Goal: Task Accomplishment & Management: Complete application form

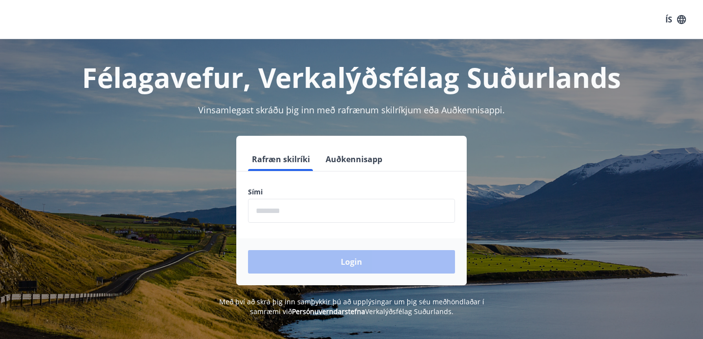
click at [293, 207] on input "phone" at bounding box center [351, 211] width 207 height 24
type input "********"
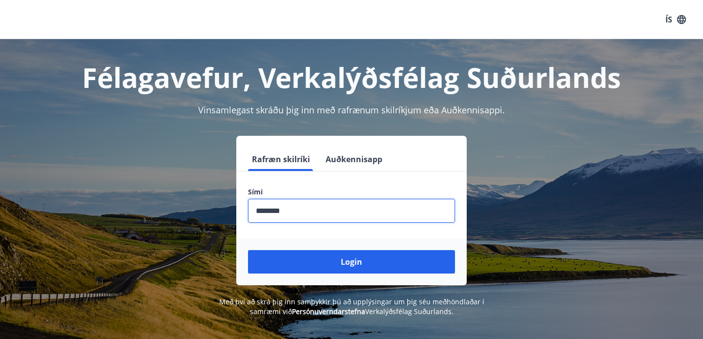
click at [372, 276] on div "Login" at bounding box center [351, 261] width 231 height 47
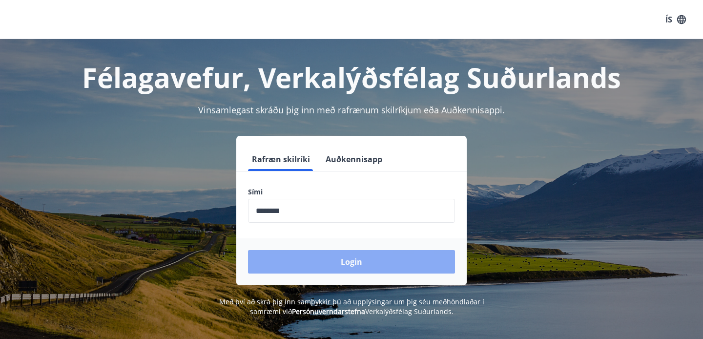
click at [366, 268] on button "Login" at bounding box center [351, 261] width 207 height 23
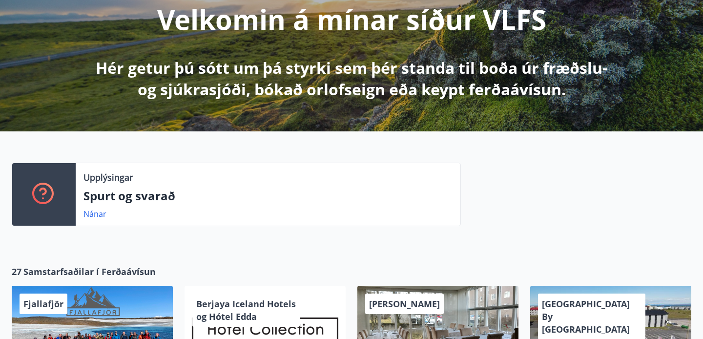
scroll to position [137, 0]
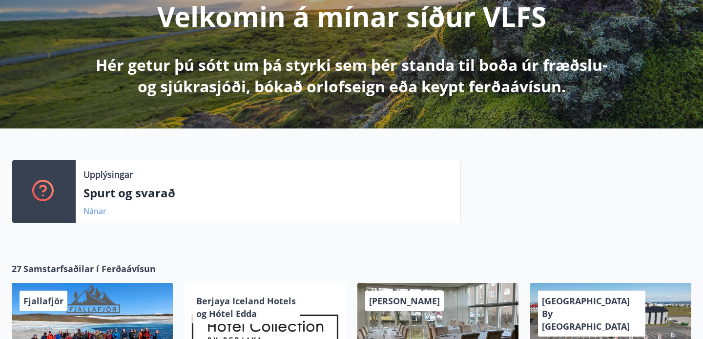
click at [94, 214] on link "Nánar" at bounding box center [95, 211] width 23 height 11
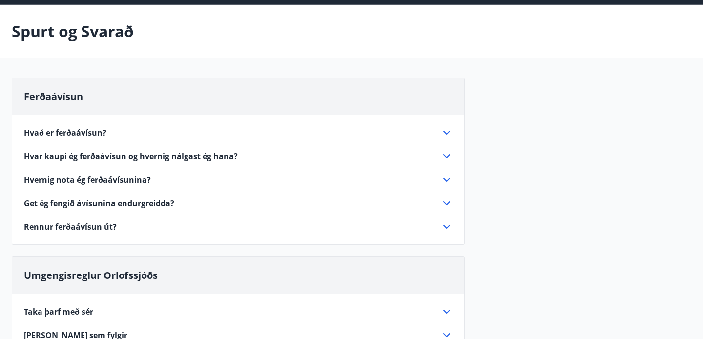
scroll to position [38, 0]
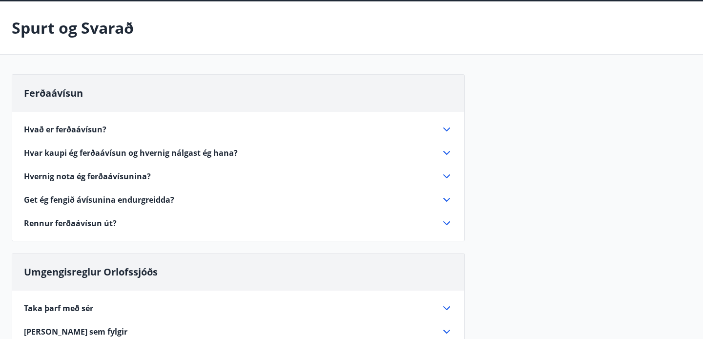
click at [446, 128] on icon at bounding box center [447, 130] width 12 height 12
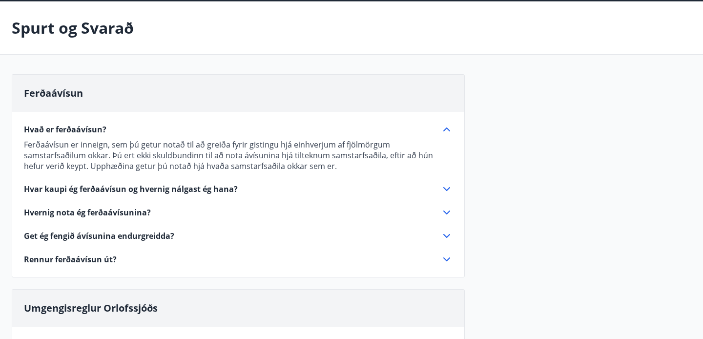
click at [442, 132] on icon at bounding box center [447, 130] width 12 height 12
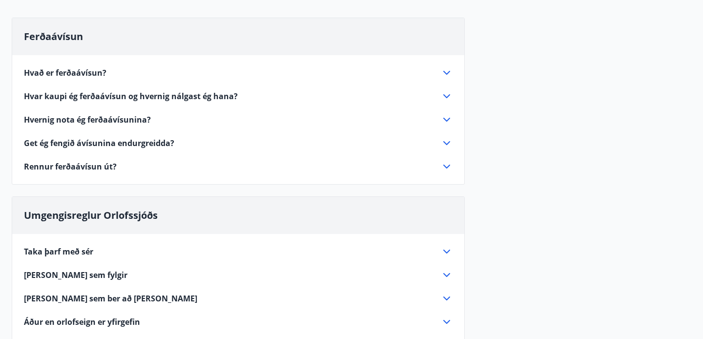
scroll to position [98, 0]
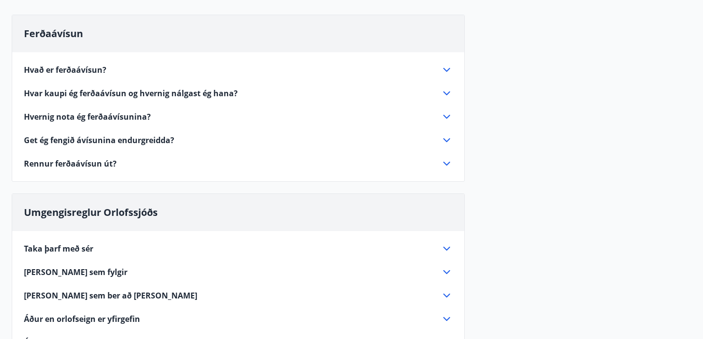
click at [435, 158] on div "Rennur ferðaávísun út?" at bounding box center [238, 164] width 429 height 12
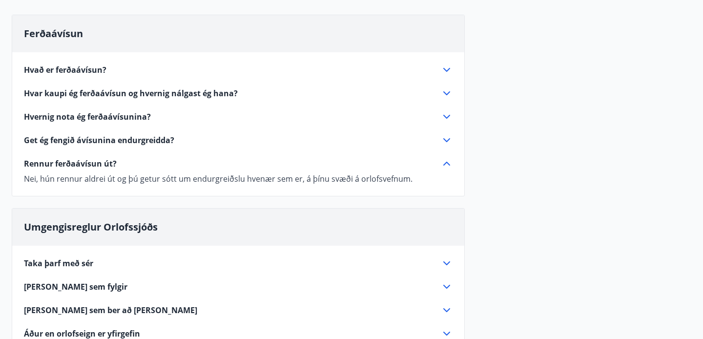
click at [437, 161] on div "Rennur ferðaávísun út?" at bounding box center [232, 163] width 417 height 11
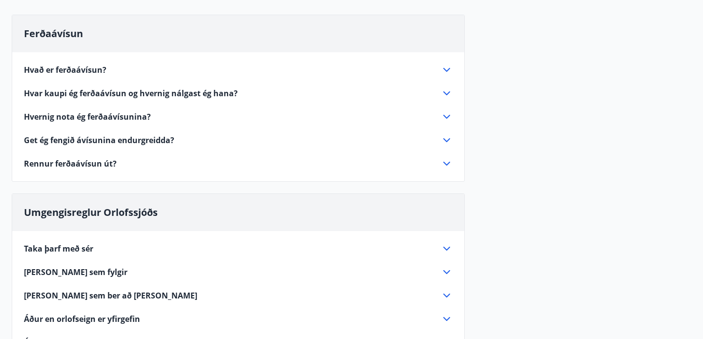
click at [430, 139] on div "Get ég fengið ávísunina endurgreidda?" at bounding box center [232, 140] width 417 height 11
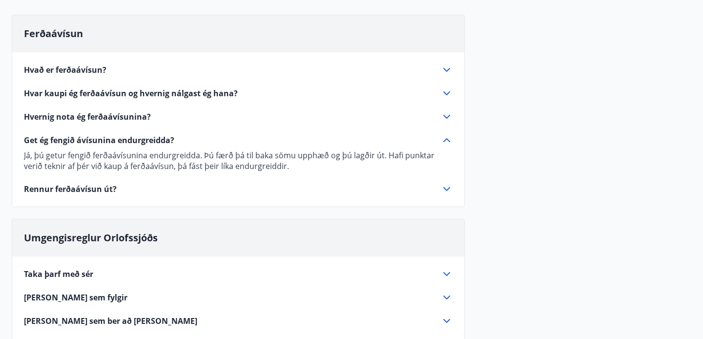
click at [430, 139] on div "Get ég fengið ávísunina endurgreidda?" at bounding box center [232, 140] width 417 height 11
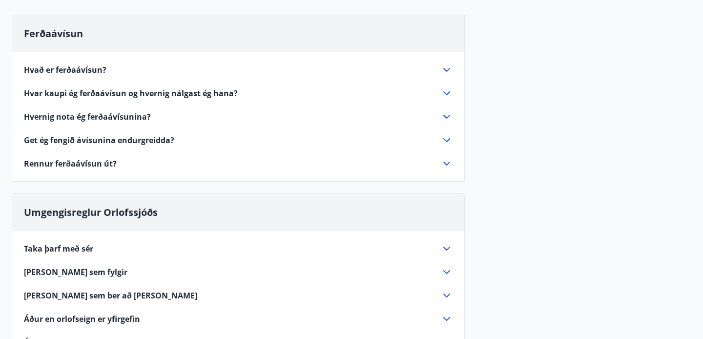
click at [409, 95] on div "Hvar kaupi ég ferðaávísun og hvernig nálgast ég hana?" at bounding box center [232, 93] width 417 height 11
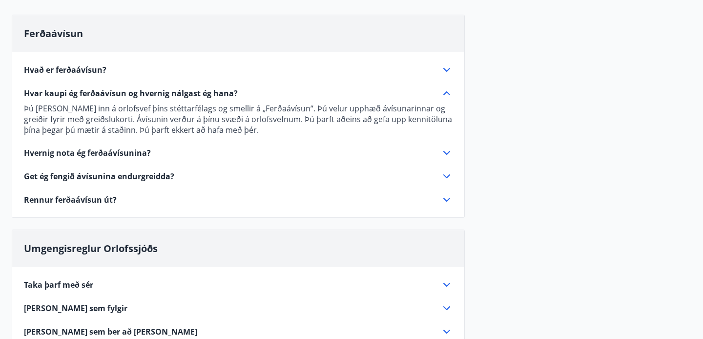
click at [409, 95] on div "Hvar kaupi ég ferðaávísun og hvernig nálgast ég hana?" at bounding box center [232, 93] width 417 height 11
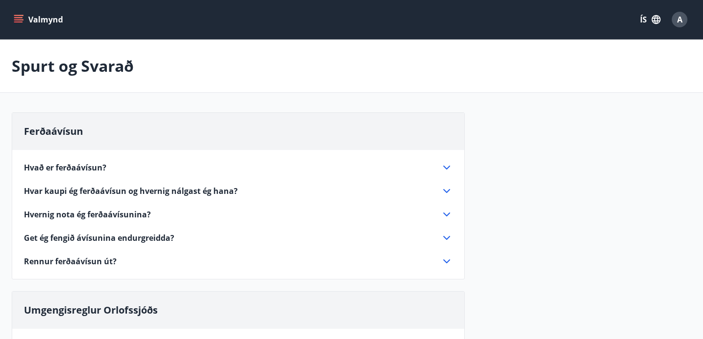
scroll to position [0, 0]
click at [39, 16] on button "Valmynd" at bounding box center [39, 20] width 55 height 18
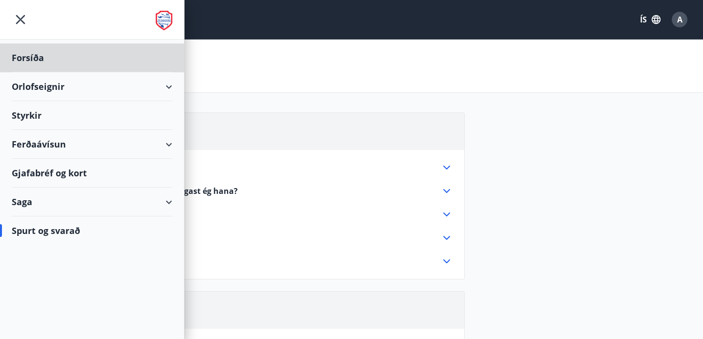
click at [32, 113] on div "Styrkir" at bounding box center [92, 115] width 161 height 29
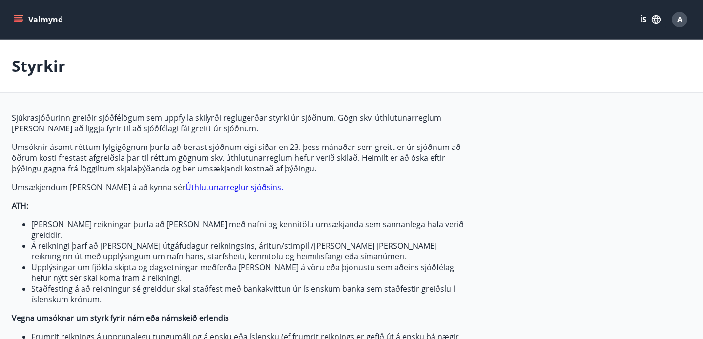
type input "***"
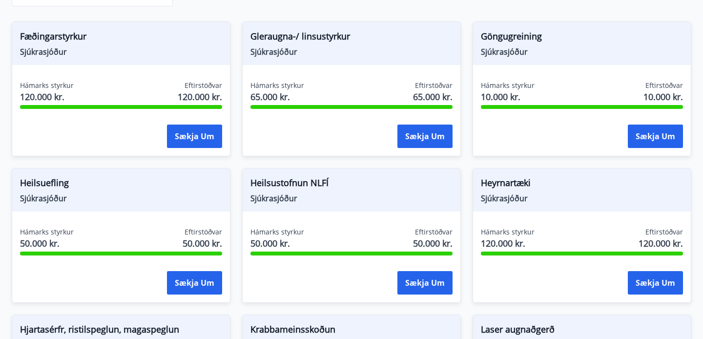
scroll to position [476, 0]
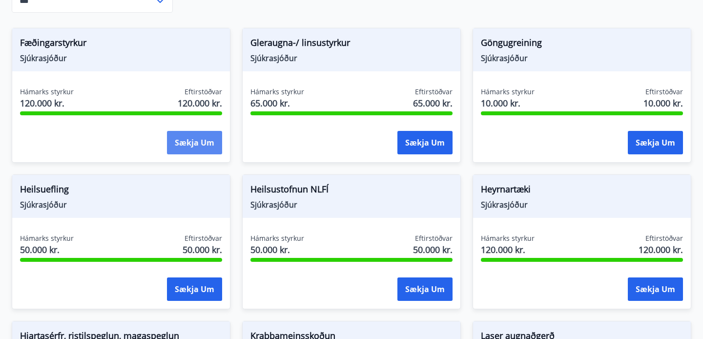
click at [185, 135] on button "Sækja um" at bounding box center [194, 142] width 55 height 23
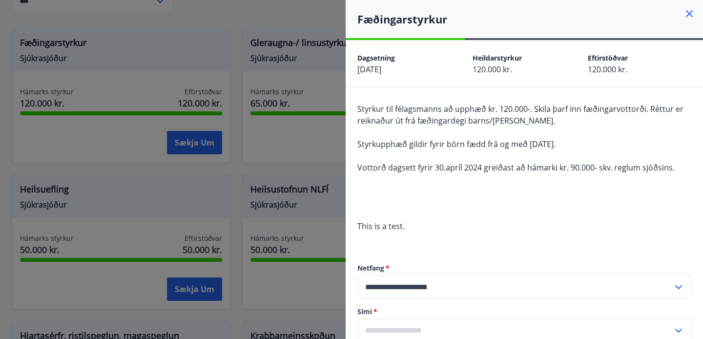
scroll to position [0, 0]
click at [249, 51] on div at bounding box center [351, 169] width 703 height 339
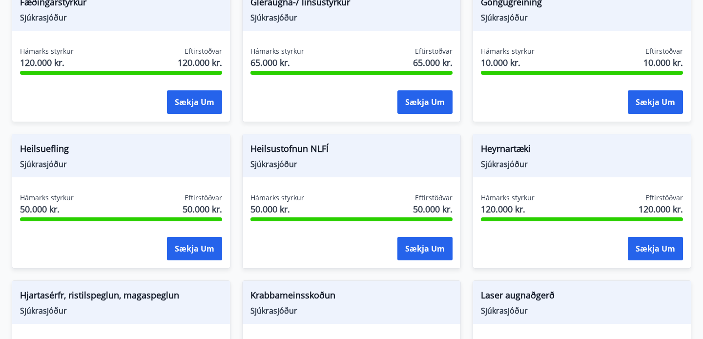
scroll to position [518, 0]
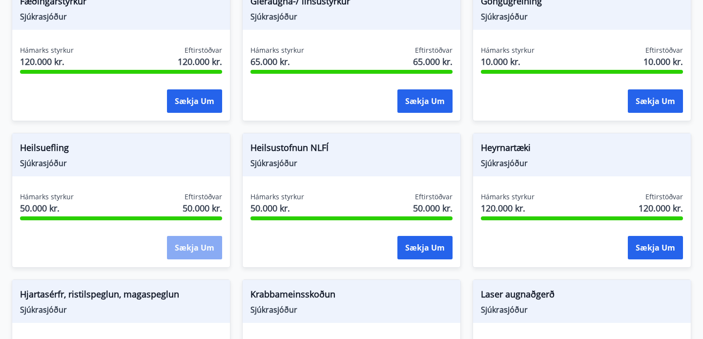
click at [180, 236] on button "Sækja um" at bounding box center [194, 247] width 55 height 23
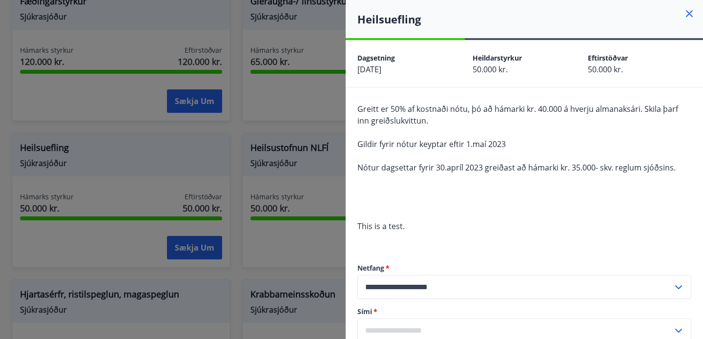
click at [157, 186] on div at bounding box center [351, 169] width 703 height 339
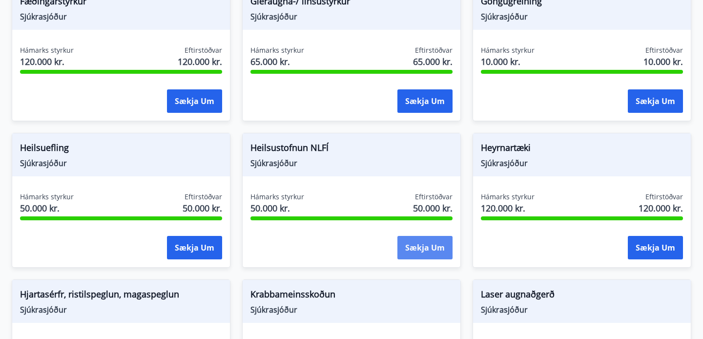
click at [436, 236] on button "Sækja um" at bounding box center [425, 247] width 55 height 23
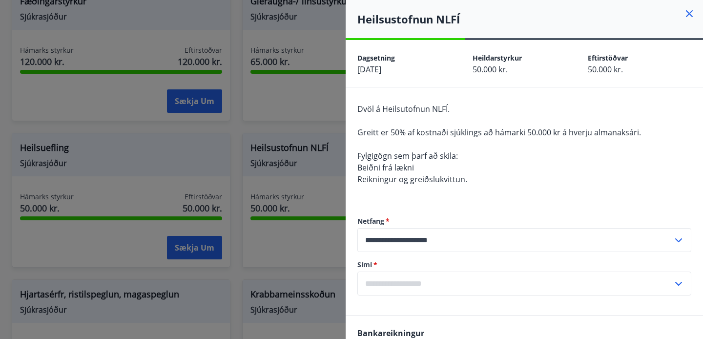
click at [109, 208] on div at bounding box center [351, 169] width 703 height 339
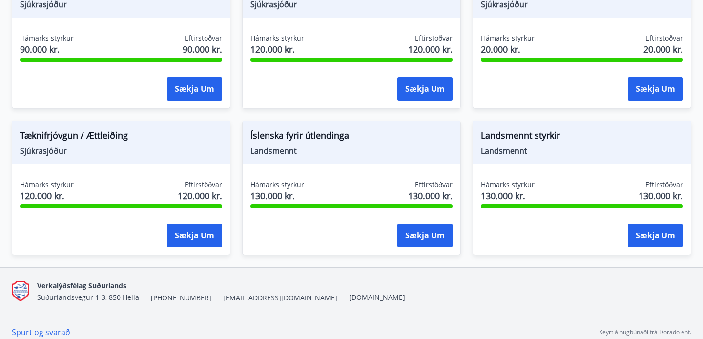
scroll to position [969, 0]
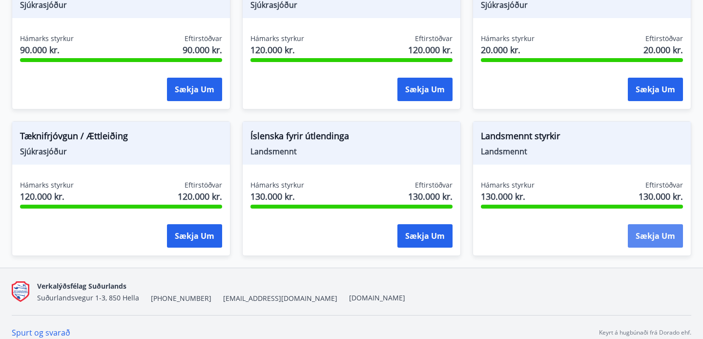
click at [662, 230] on button "Sækja um" at bounding box center [655, 235] width 55 height 23
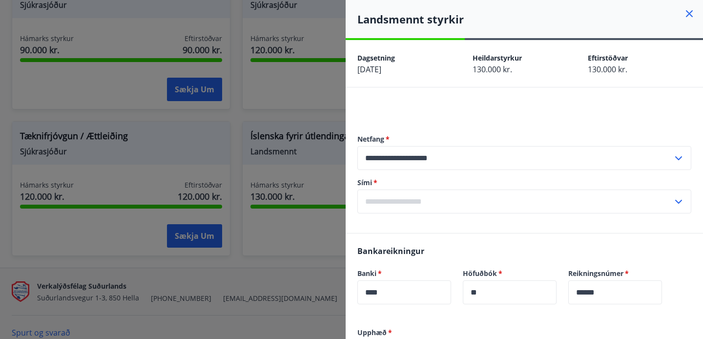
click at [233, 112] on div at bounding box center [351, 169] width 703 height 339
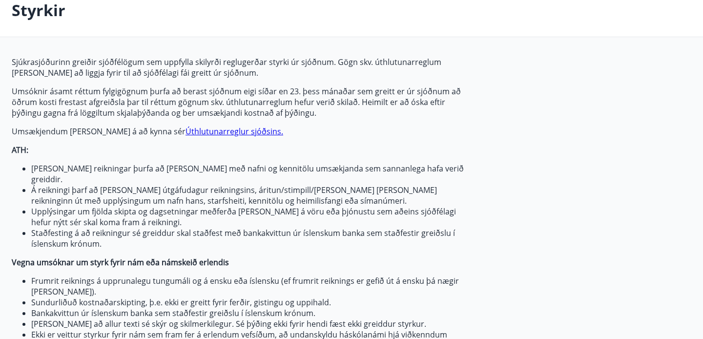
scroll to position [53, 0]
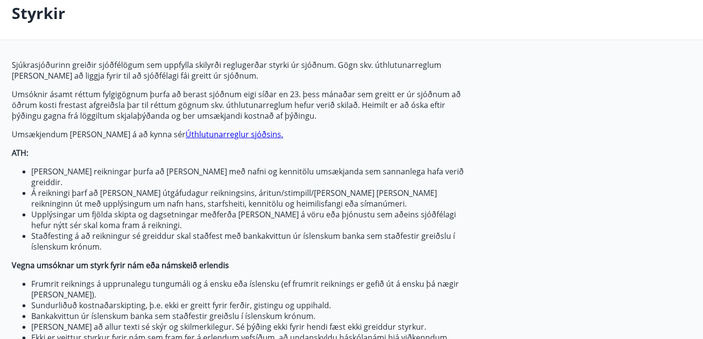
click at [14, 66] on p "Sjúkrasjóðurinn greiðir sjóðfélögum sem uppfylla skilyrði reglugerðar styrki úr…" at bounding box center [242, 70] width 461 height 21
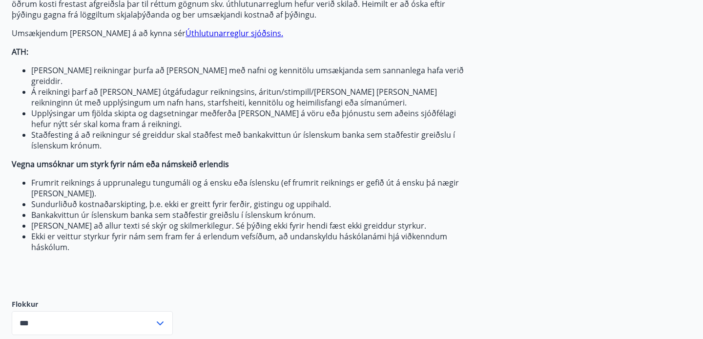
click at [443, 177] on li "Frumrit reiknings á upprunalegu tungumáli og á ensku eða íslensku (ef frumrit r…" at bounding box center [251, 187] width 441 height 21
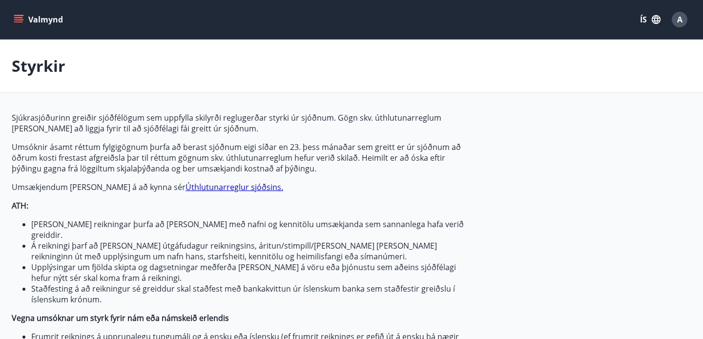
scroll to position [0, 0]
click at [678, 20] on span "A" at bounding box center [679, 19] width 5 height 11
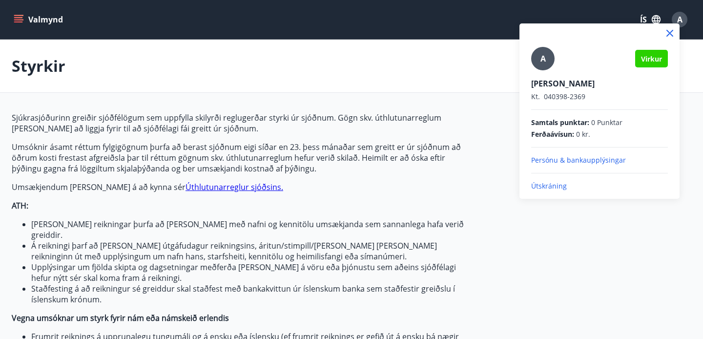
click at [7, 21] on div at bounding box center [351, 169] width 703 height 339
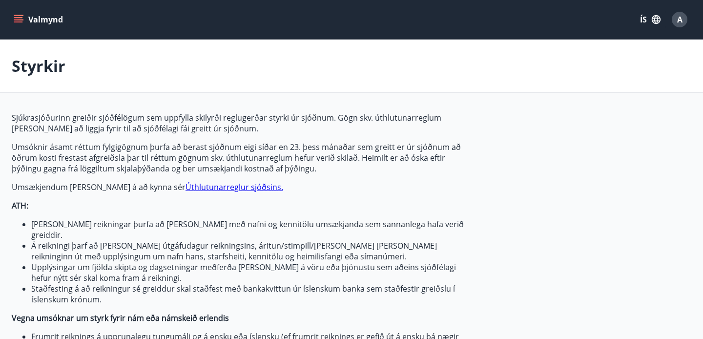
click at [19, 22] on icon "menu" at bounding box center [18, 21] width 9 height 1
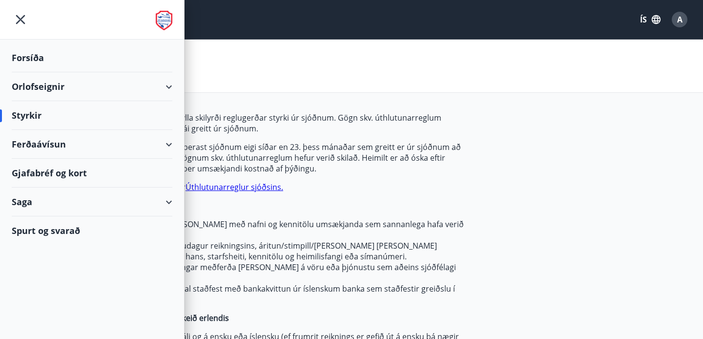
click at [169, 142] on div "Ferðaávísun" at bounding box center [92, 144] width 161 height 29
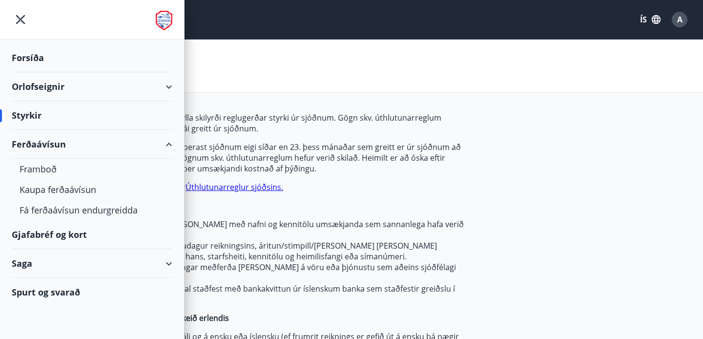
click at [169, 142] on div "Ferðaávísun" at bounding box center [92, 144] width 161 height 29
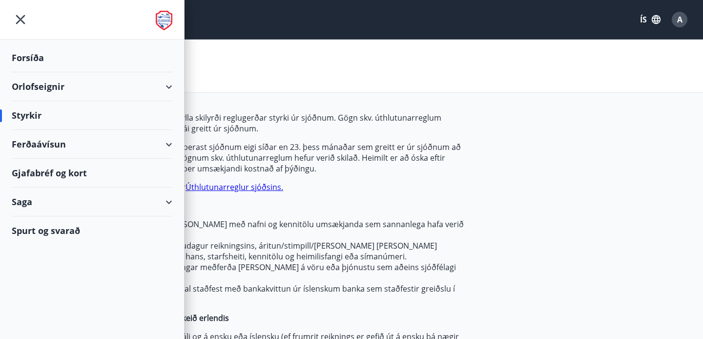
click at [172, 89] on icon at bounding box center [169, 87] width 12 height 12
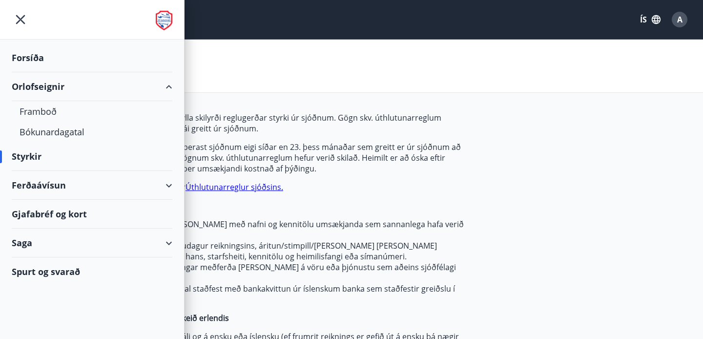
click at [172, 89] on icon at bounding box center [169, 87] width 12 height 12
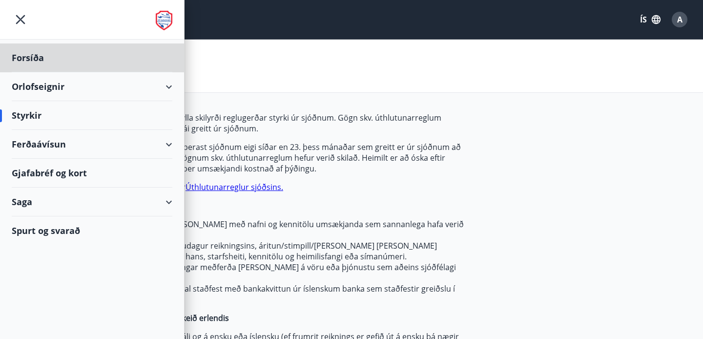
click at [34, 114] on div "Styrkir" at bounding box center [92, 115] width 161 height 29
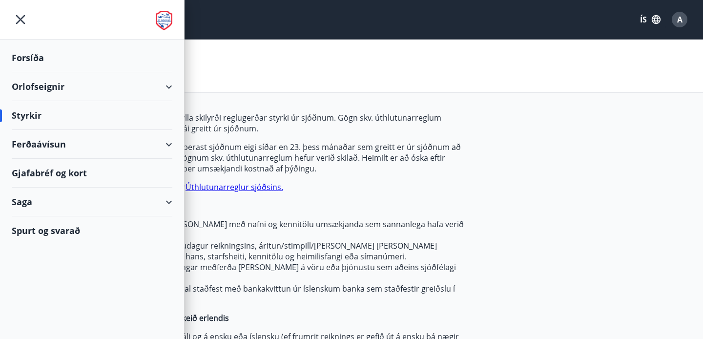
click at [39, 116] on div "Styrkir" at bounding box center [92, 115] width 161 height 29
click at [114, 205] on div "Saga" at bounding box center [92, 202] width 161 height 29
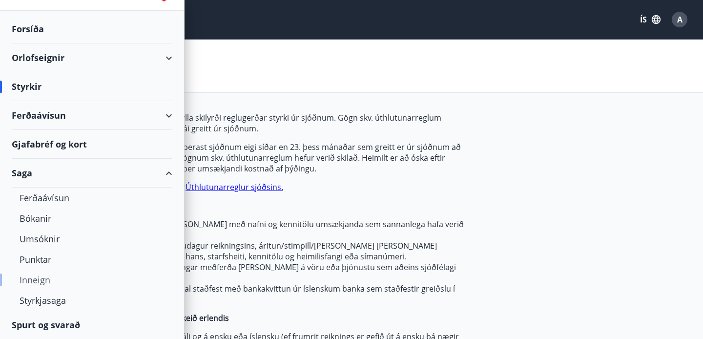
scroll to position [29, 0]
click at [44, 281] on div "Inneign" at bounding box center [92, 280] width 145 height 21
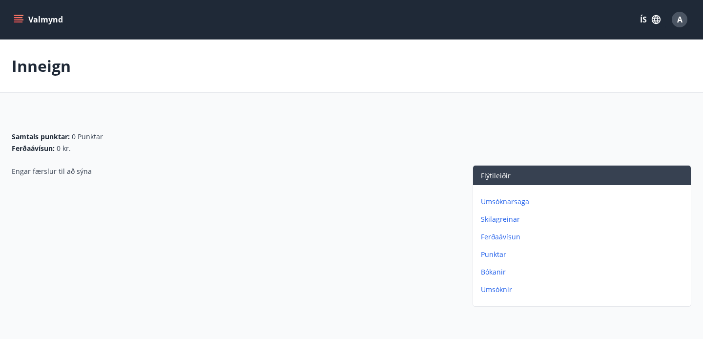
click at [502, 203] on p "Umsóknarsaga" at bounding box center [584, 202] width 206 height 10
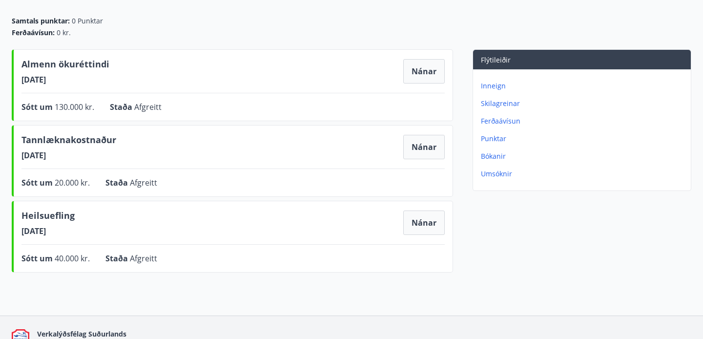
scroll to position [103, 0]
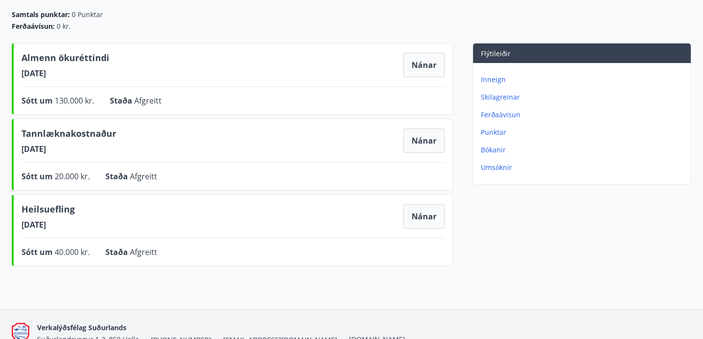
click at [504, 96] on p "Skilagreinar" at bounding box center [584, 97] width 206 height 10
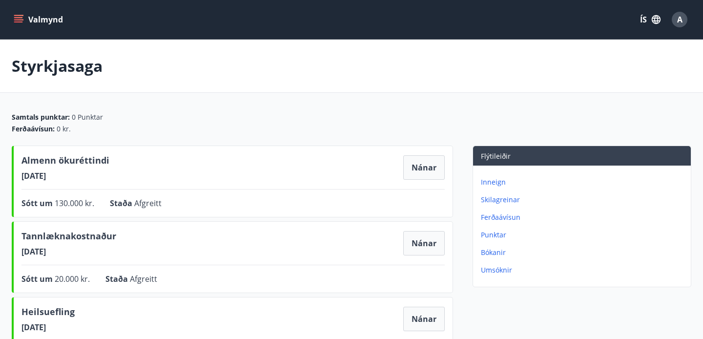
click at [498, 269] on p "Umsóknir" at bounding box center [584, 270] width 206 height 10
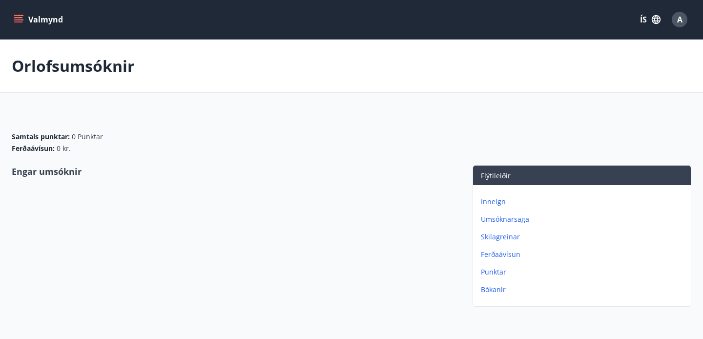
click at [492, 266] on div "Inneign Umsóknarsaga Skilagreinar Ferðaávísun Punktar Bókanir" at bounding box center [582, 241] width 218 height 113
click at [492, 276] on p "Punktar" at bounding box center [584, 272] width 206 height 10
click at [489, 253] on p "Ferðaávísun" at bounding box center [584, 255] width 206 height 10
click at [490, 273] on p "Bókanir" at bounding box center [584, 272] width 206 height 10
click at [672, 23] on span "A" at bounding box center [680, 20] width 16 height 16
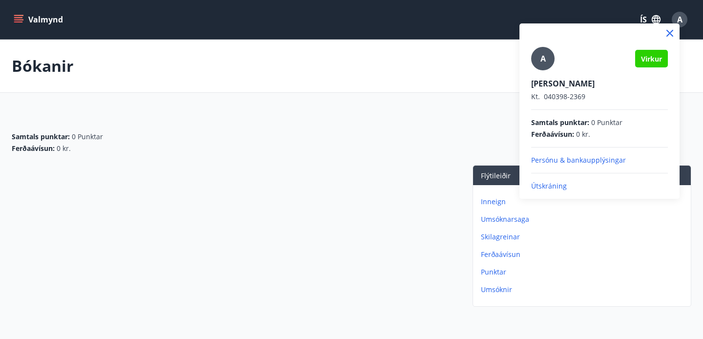
click at [537, 57] on div "A" at bounding box center [542, 58] width 23 height 23
click at [537, 72] on input "A" at bounding box center [597, 77] width 133 height 10
click at [589, 163] on p "Persónu & bankaupplýsingar" at bounding box center [599, 160] width 137 height 10
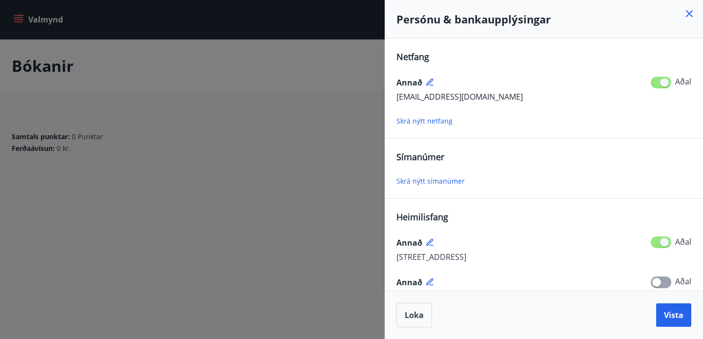
click at [353, 128] on div at bounding box center [351, 169] width 703 height 339
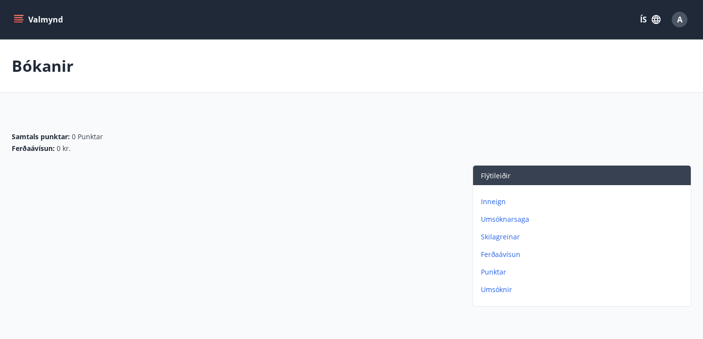
click at [38, 20] on button "Valmynd" at bounding box center [39, 20] width 55 height 18
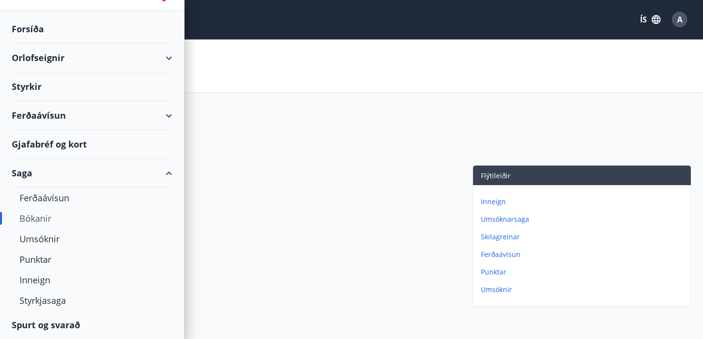
scroll to position [29, 0]
click at [159, 174] on div "Saga" at bounding box center [92, 173] width 161 height 29
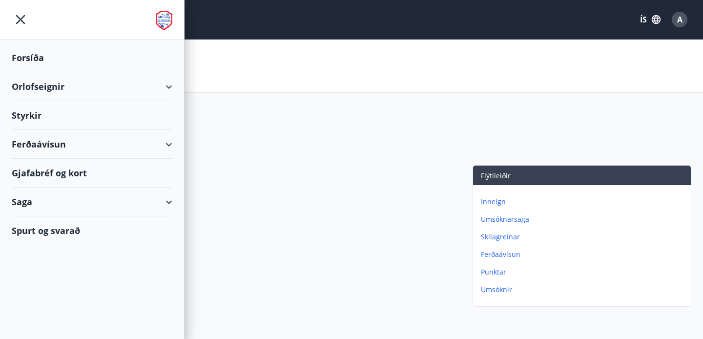
click at [60, 232] on div "Spurt og svarað" at bounding box center [92, 230] width 161 height 28
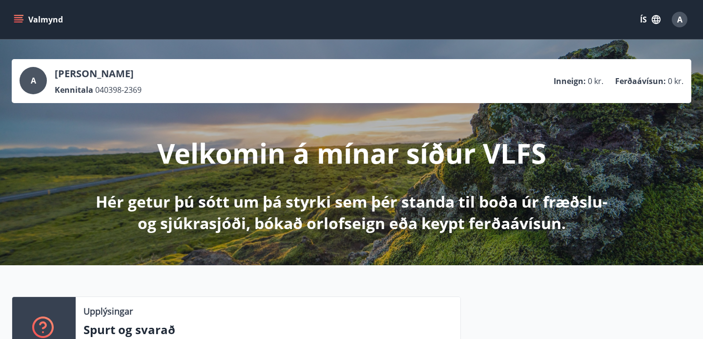
click at [684, 30] on button "A" at bounding box center [679, 19] width 23 height 23
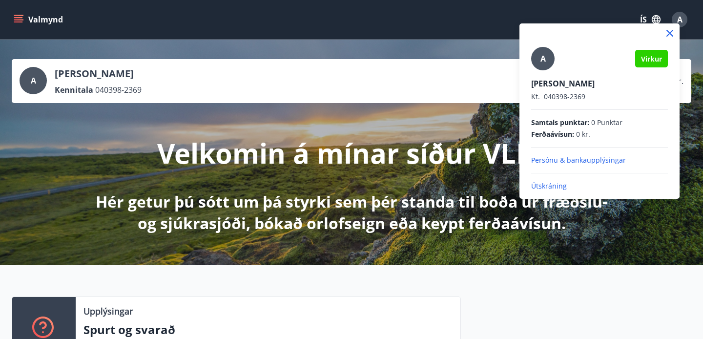
click at [684, 30] on div at bounding box center [351, 169] width 703 height 339
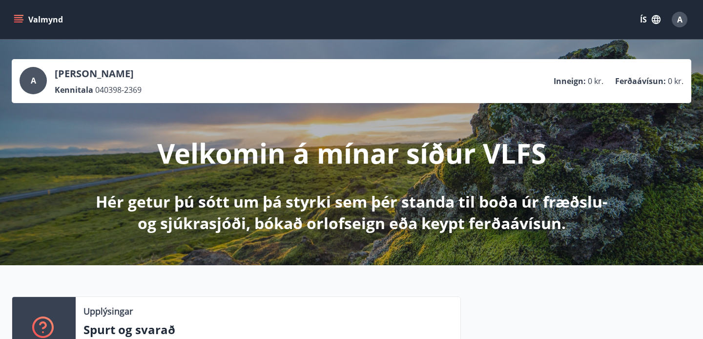
click at [20, 21] on icon "menu" at bounding box center [19, 20] width 10 height 10
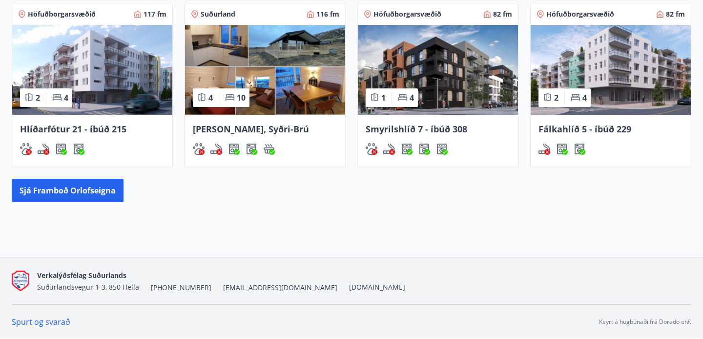
scroll to position [606, 0]
click at [92, 197] on button "Sjá framboð orlofseigna" at bounding box center [68, 190] width 112 height 23
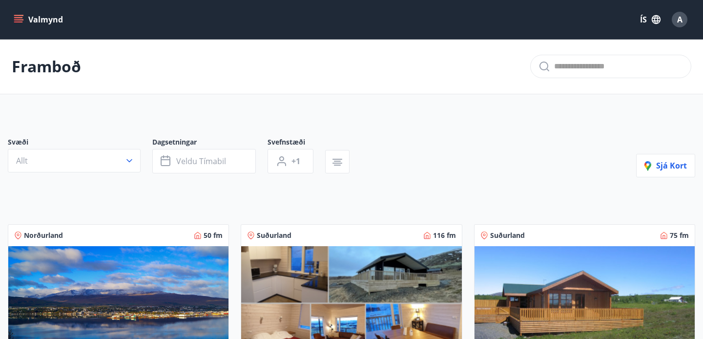
click at [29, 16] on button "Valmynd" at bounding box center [39, 20] width 55 height 18
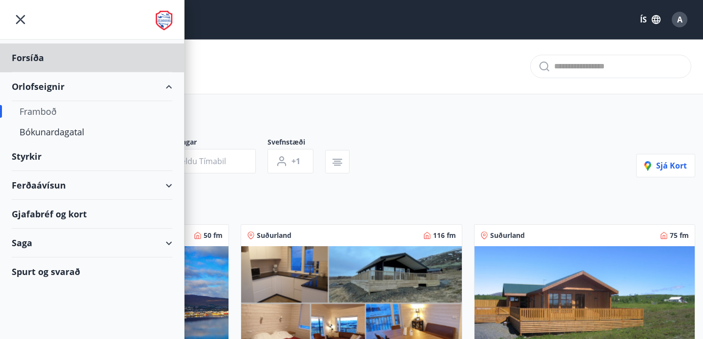
click at [58, 160] on div "Styrkir" at bounding box center [92, 156] width 161 height 29
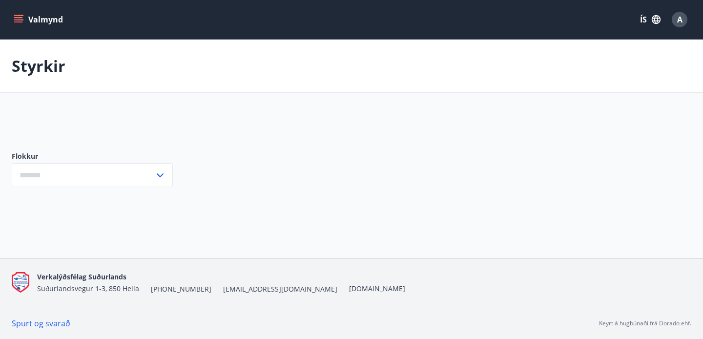
type input "***"
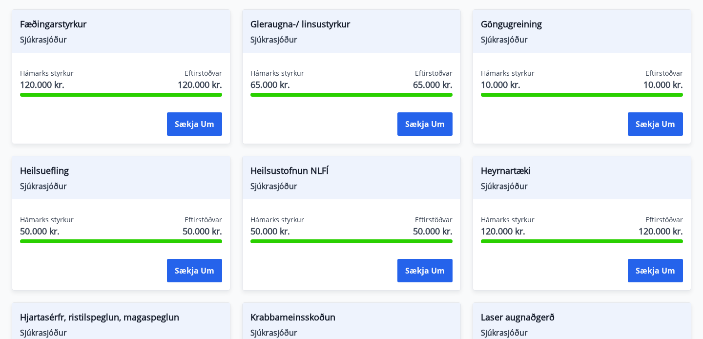
scroll to position [502, 0]
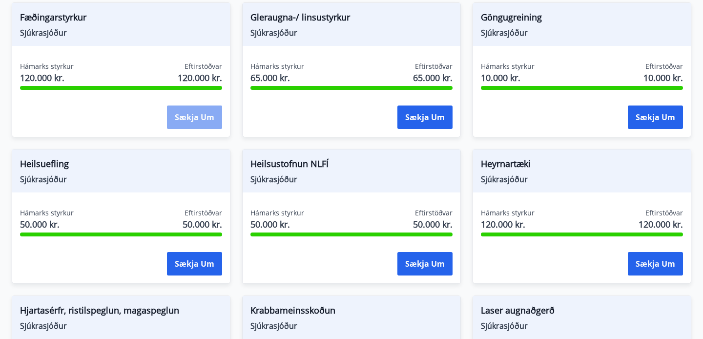
click at [196, 115] on button "Sækja um" at bounding box center [194, 116] width 55 height 23
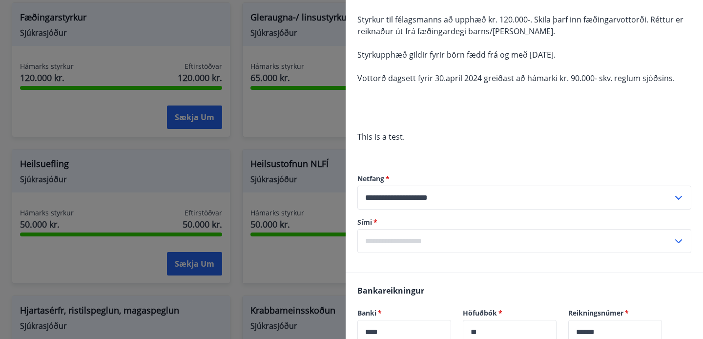
scroll to position [132, 0]
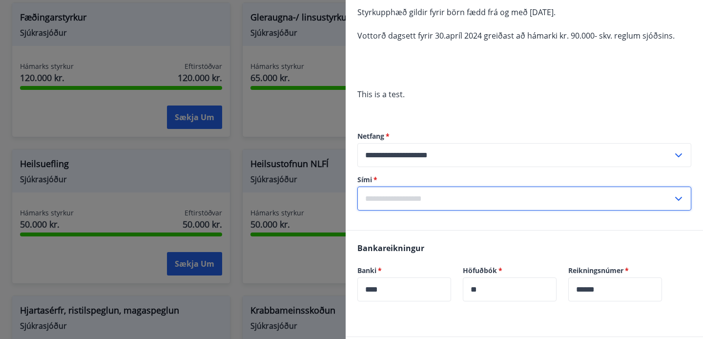
click at [410, 195] on input "text" at bounding box center [514, 199] width 315 height 24
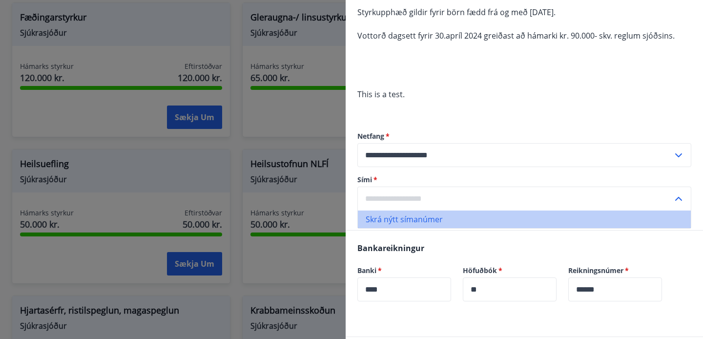
click at [503, 216] on li "Skrá nýtt símanúmer" at bounding box center [524, 219] width 333 height 18
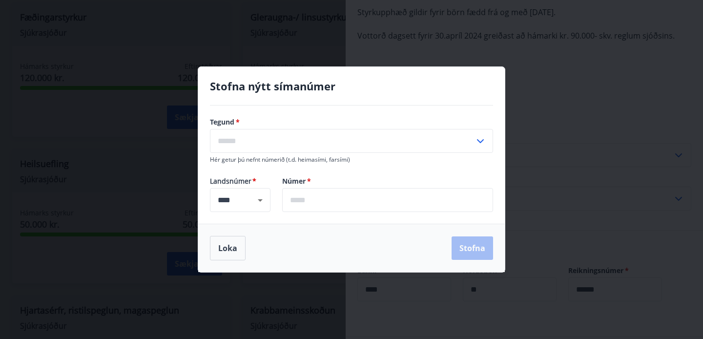
click at [319, 147] on input "text" at bounding box center [342, 141] width 265 height 24
click at [261, 163] on li "Farsími" at bounding box center [351, 162] width 282 height 18
type input "*******"
click at [311, 196] on input "text" at bounding box center [387, 200] width 211 height 24
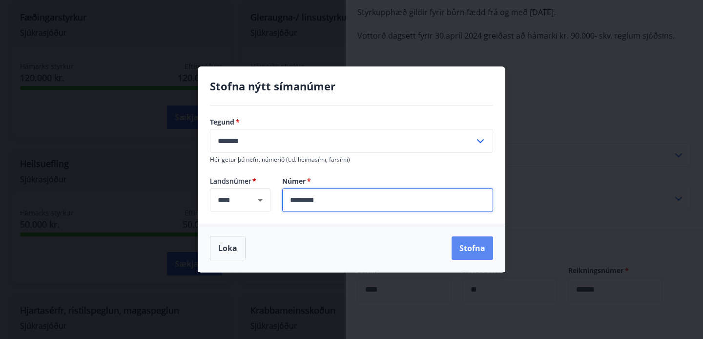
type input "*******"
click at [467, 242] on button "Stofna" at bounding box center [473, 247] width 42 height 23
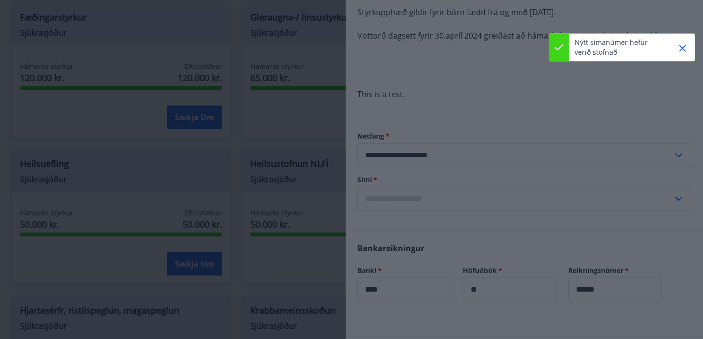
type input "**********"
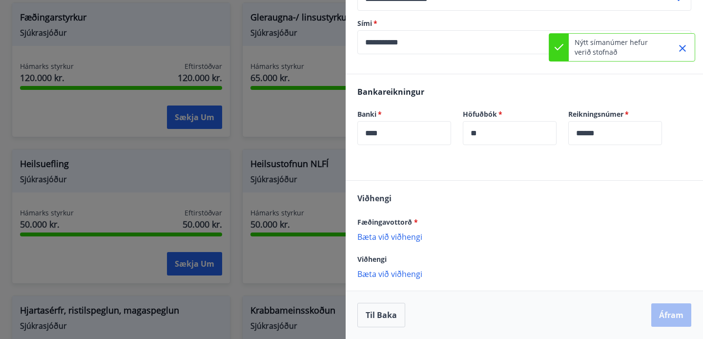
scroll to position [288, 0]
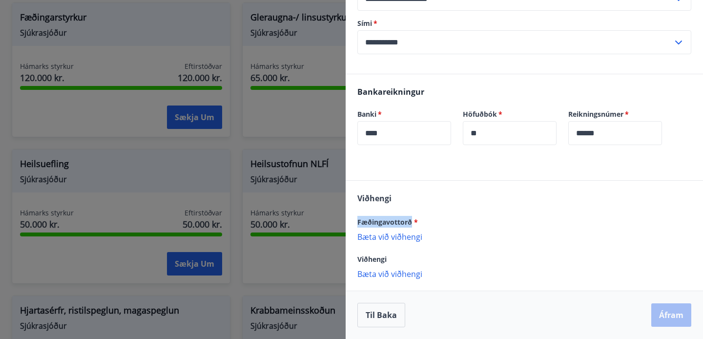
drag, startPoint x: 357, startPoint y: 223, endPoint x: 412, endPoint y: 224, distance: 54.7
click at [412, 224] on span "Fæðingavottorð *" at bounding box center [387, 221] width 61 height 9
copy span "Fæðingavottorð"
click at [431, 196] on div "Viðhengi Fæðingavottorð * Bæta við viðhengi {error_attachment_undefined} Viðhen…" at bounding box center [524, 235] width 357 height 109
